Goal: Task Accomplishment & Management: Complete application form

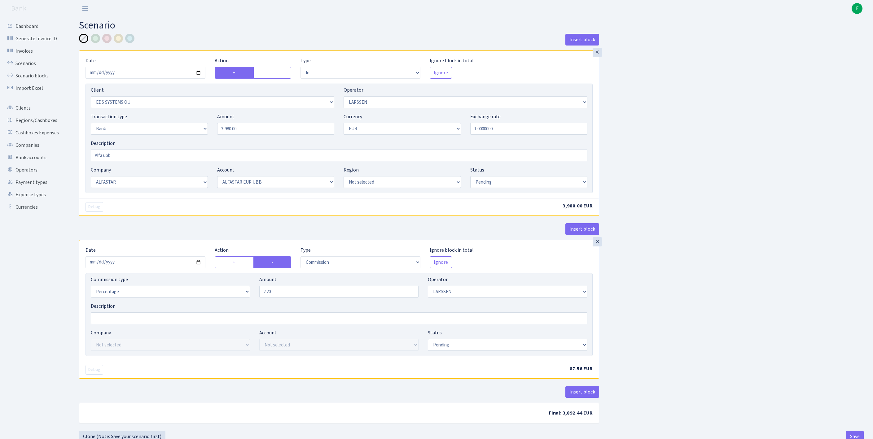
select select "in"
select select "304"
select select "36"
select select "2"
select select "1"
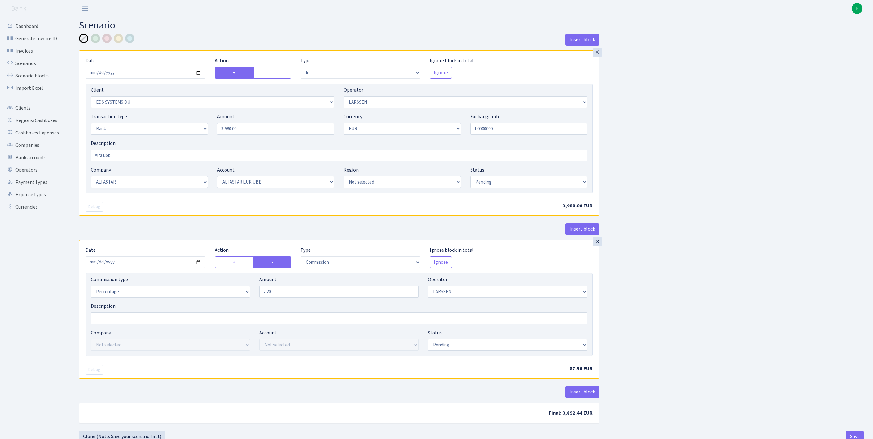
select select "14"
select select "42"
select select "pending"
select select "commission"
select select "36"
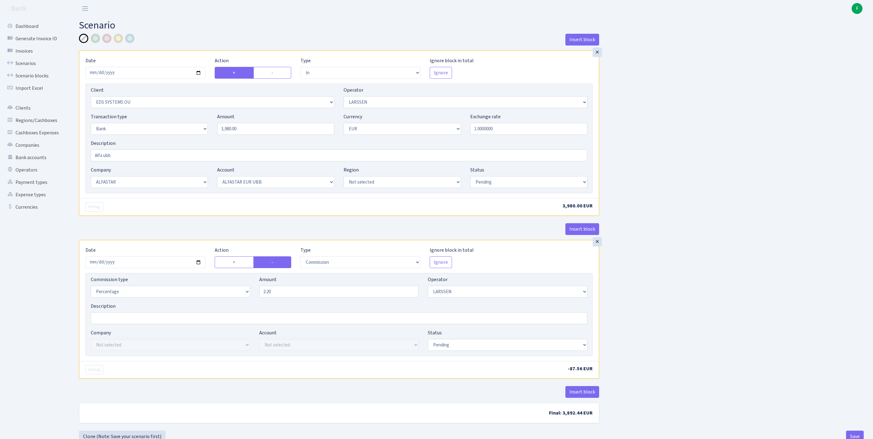
select select "pending"
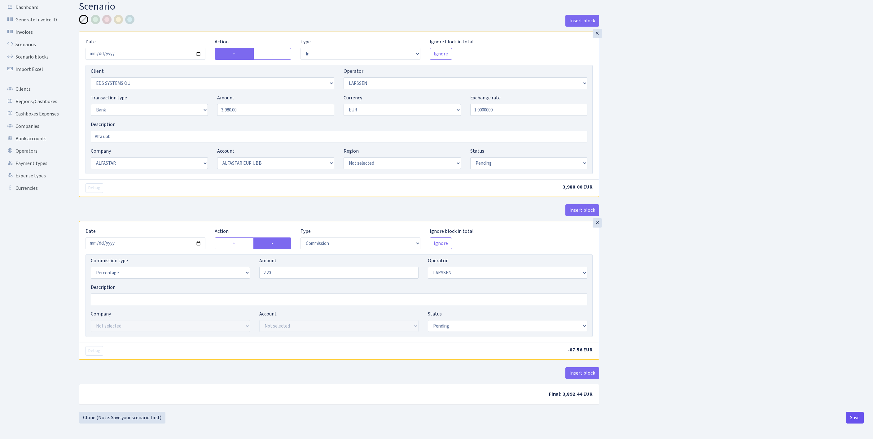
click at [854, 417] on button "Save" at bounding box center [855, 418] width 18 height 12
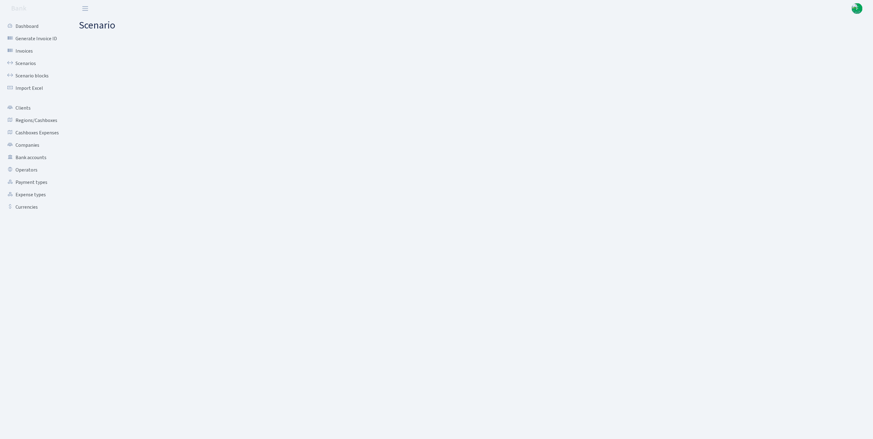
select select "in"
select select "304"
select select "36"
select select "2"
select select "1"
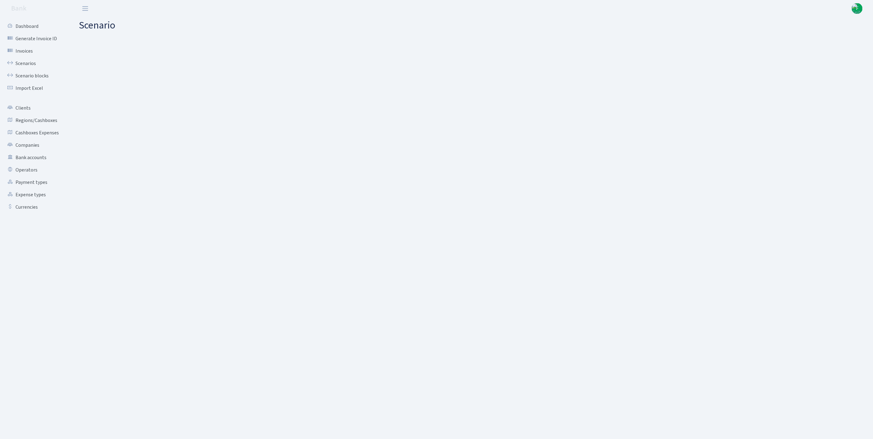
select select "14"
select select "42"
select select "pending"
select select "commission"
select select "36"
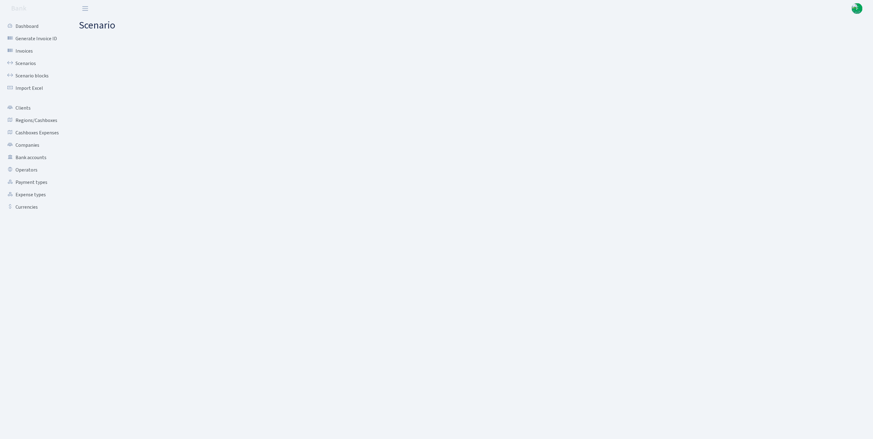
select select "pending"
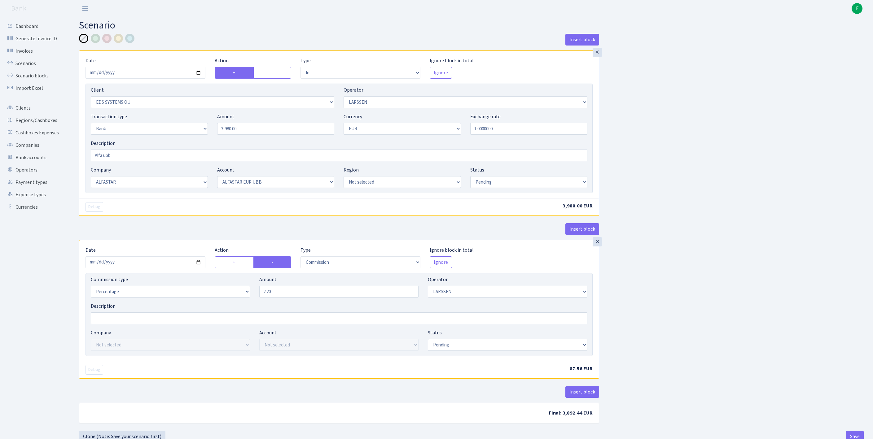
click at [731, 286] on div "Insert block × Date [DATE] Action + - Type --- In Out Commission Field required…" at bounding box center [471, 232] width 794 height 397
click at [30, 66] on link "Scenarios" at bounding box center [34, 63] width 62 height 12
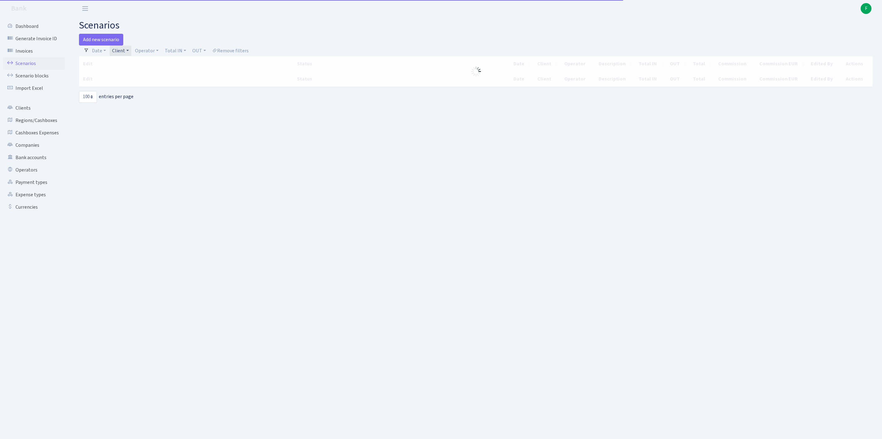
select select "100"
